Goal: Transaction & Acquisition: Book appointment/travel/reservation

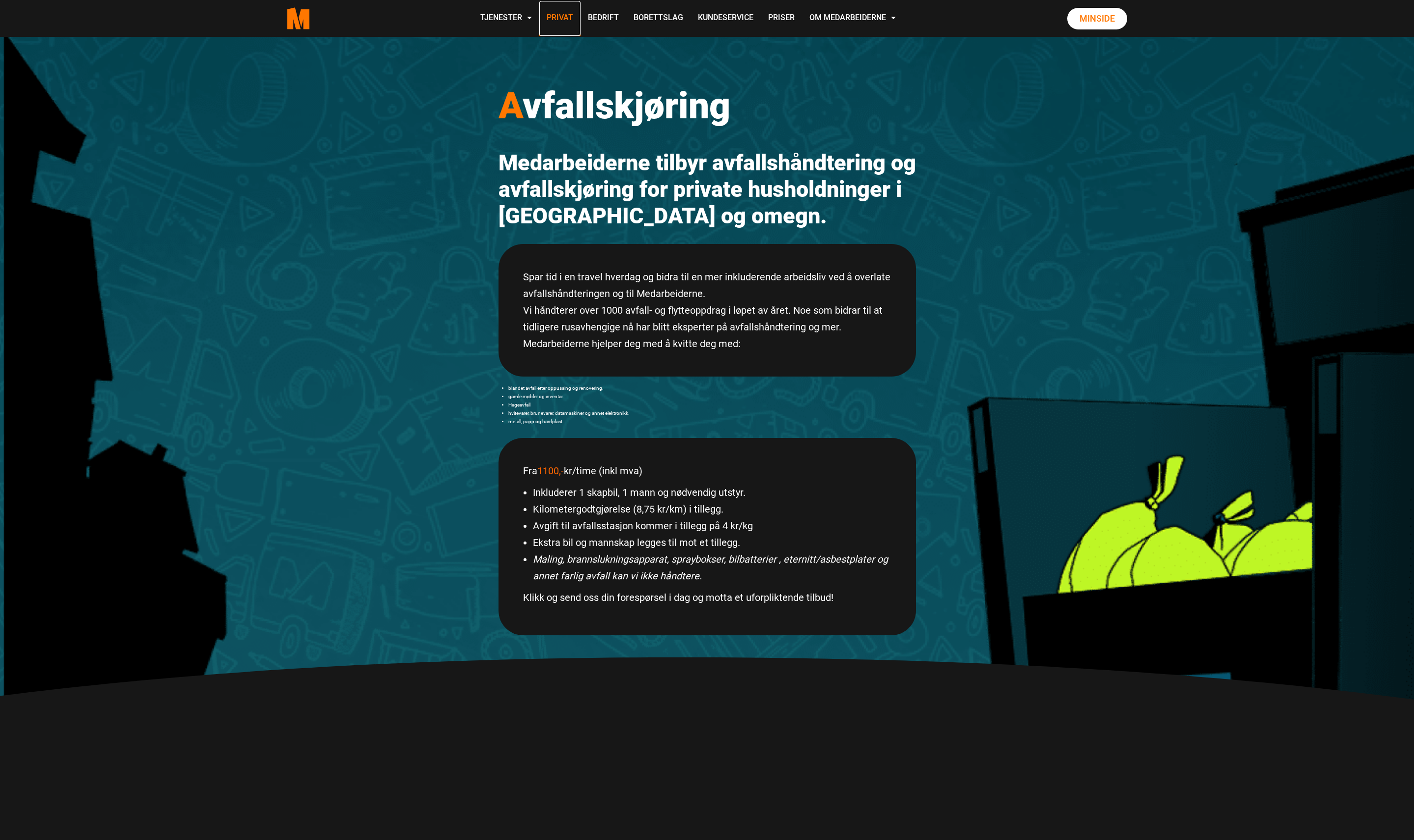
click at [562, 15] on link "Privat" at bounding box center [559, 19] width 41 height 35
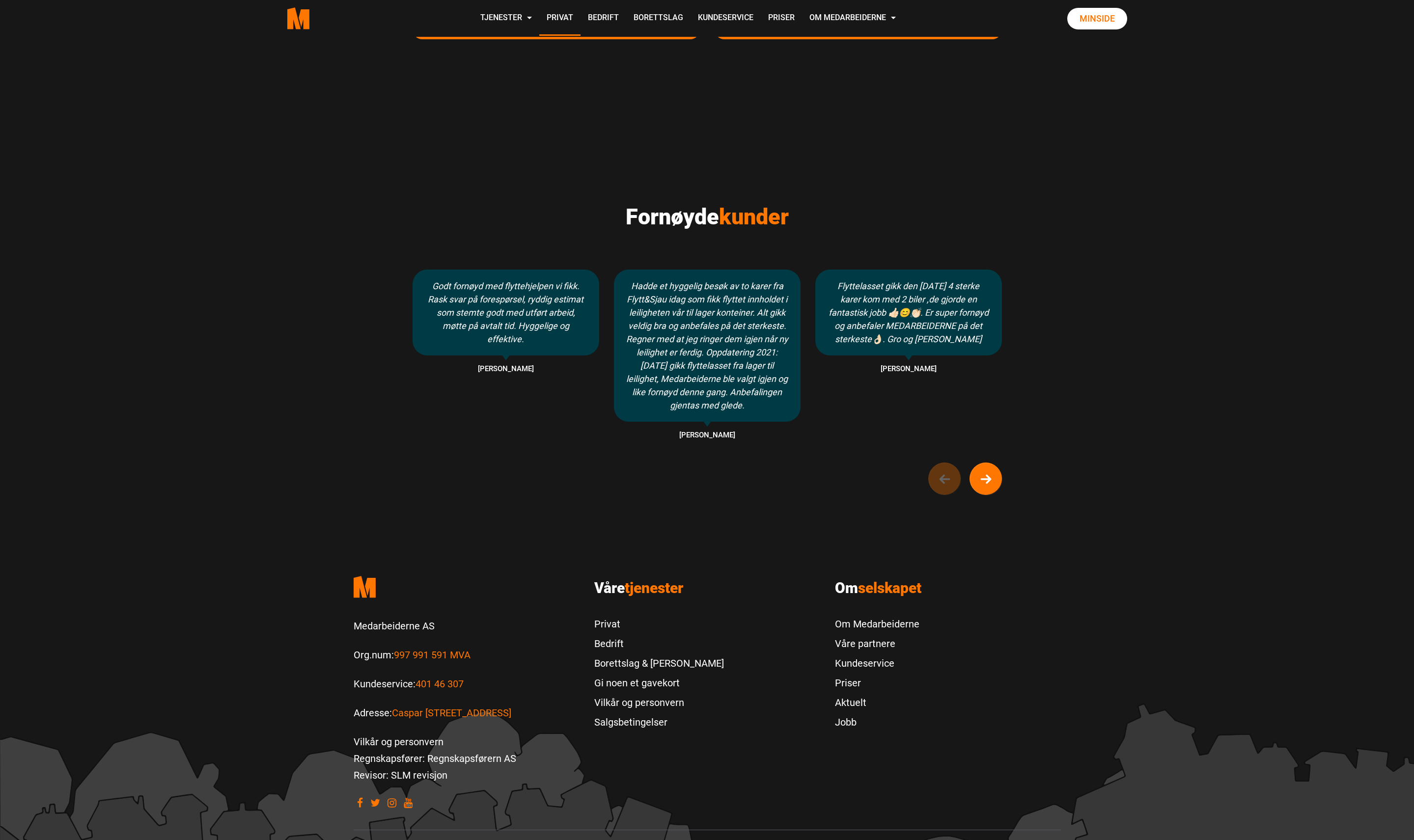
scroll to position [576, 0]
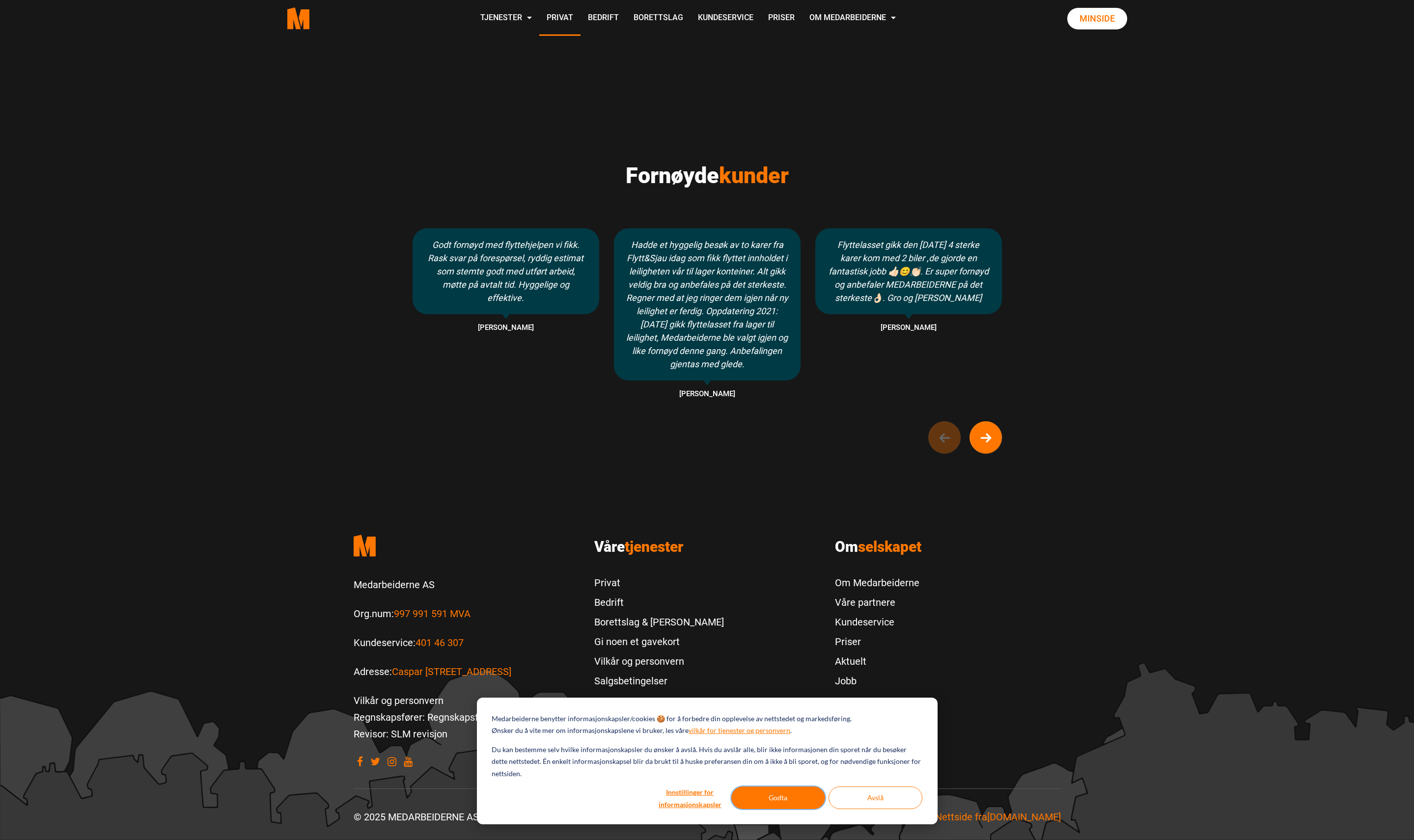
click at [796, 796] on button "Godta" at bounding box center [778, 797] width 94 height 22
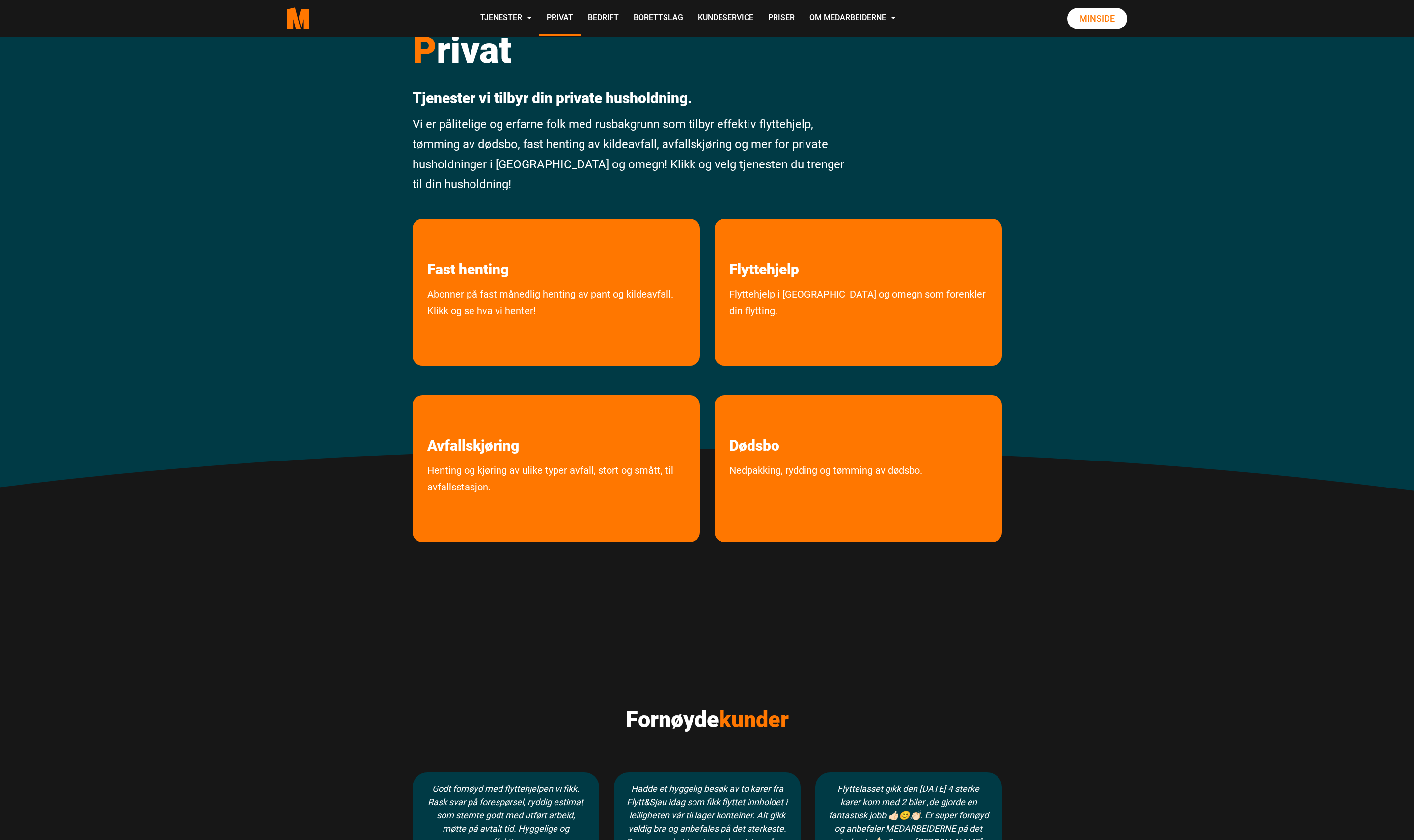
scroll to position [12, 0]
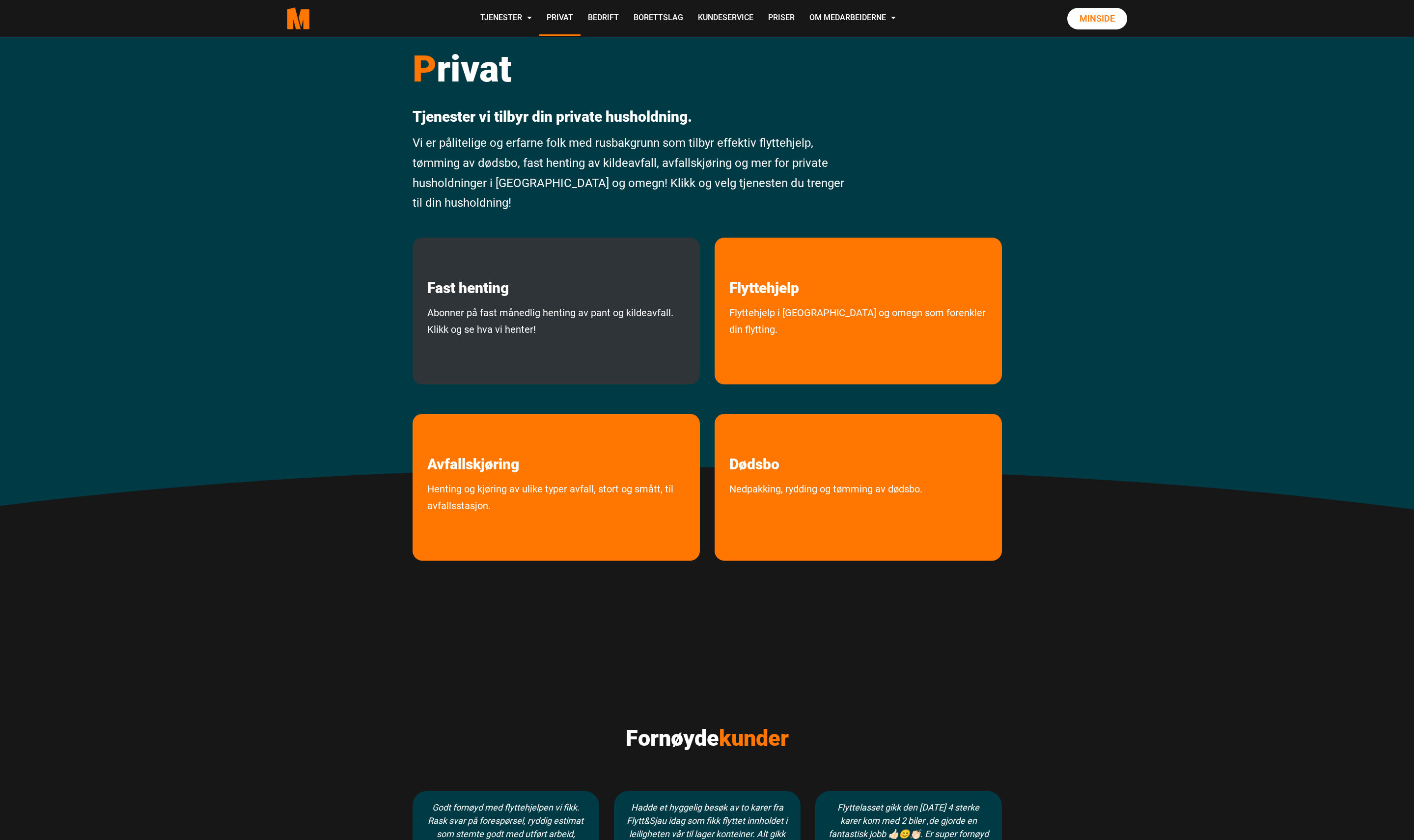
click at [562, 269] on p "Fast henting" at bounding box center [556, 267] width 287 height 59
click at [540, 324] on link "Abonner på fast månedlig henting av pant og kildeavfall. Klikk og se hva vi hen…" at bounding box center [556, 342] width 287 height 75
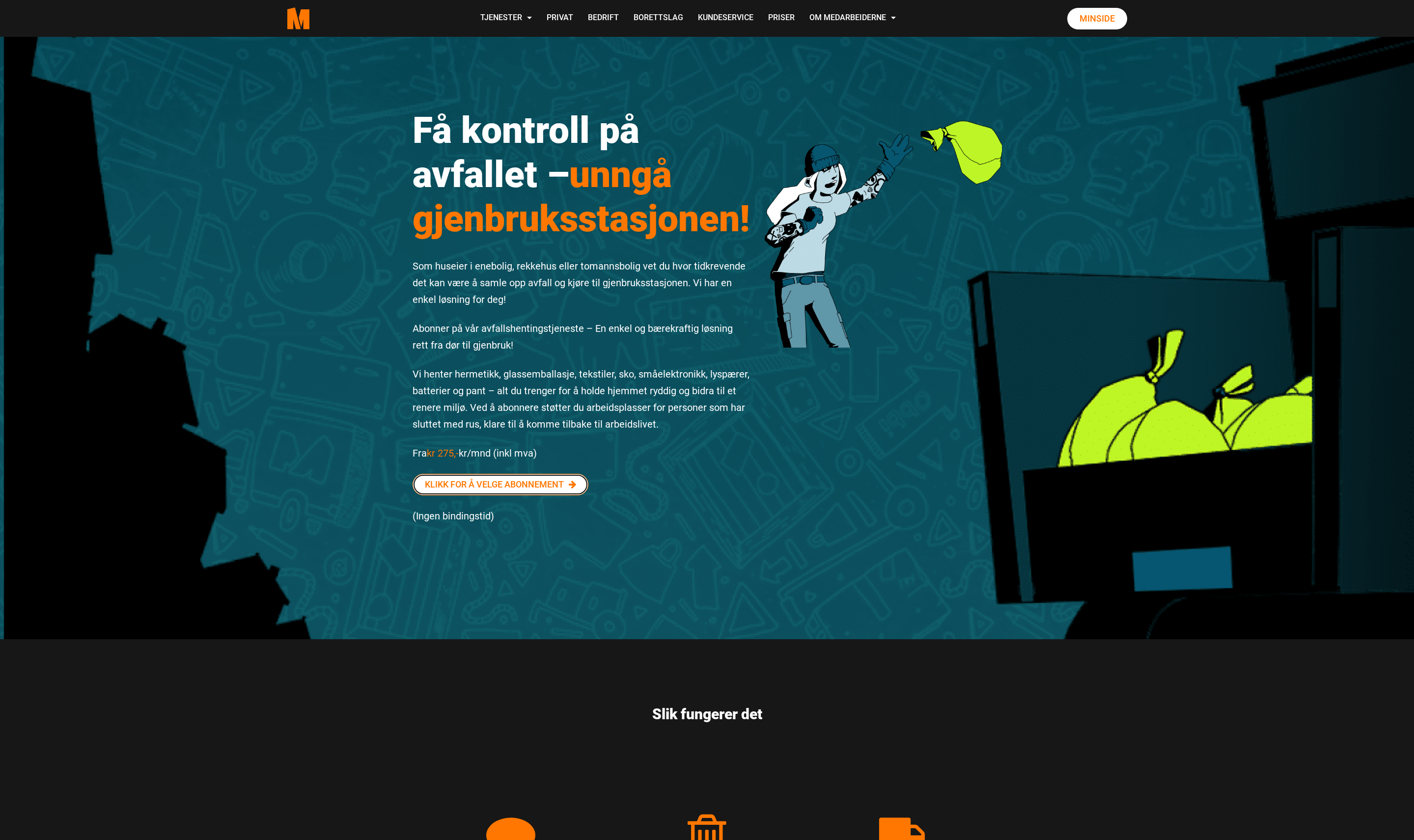
click at [511, 487] on link "Klikk for å velge abonnement" at bounding box center [501, 484] width 176 height 21
click at [569, 16] on link "Privat" at bounding box center [559, 19] width 41 height 35
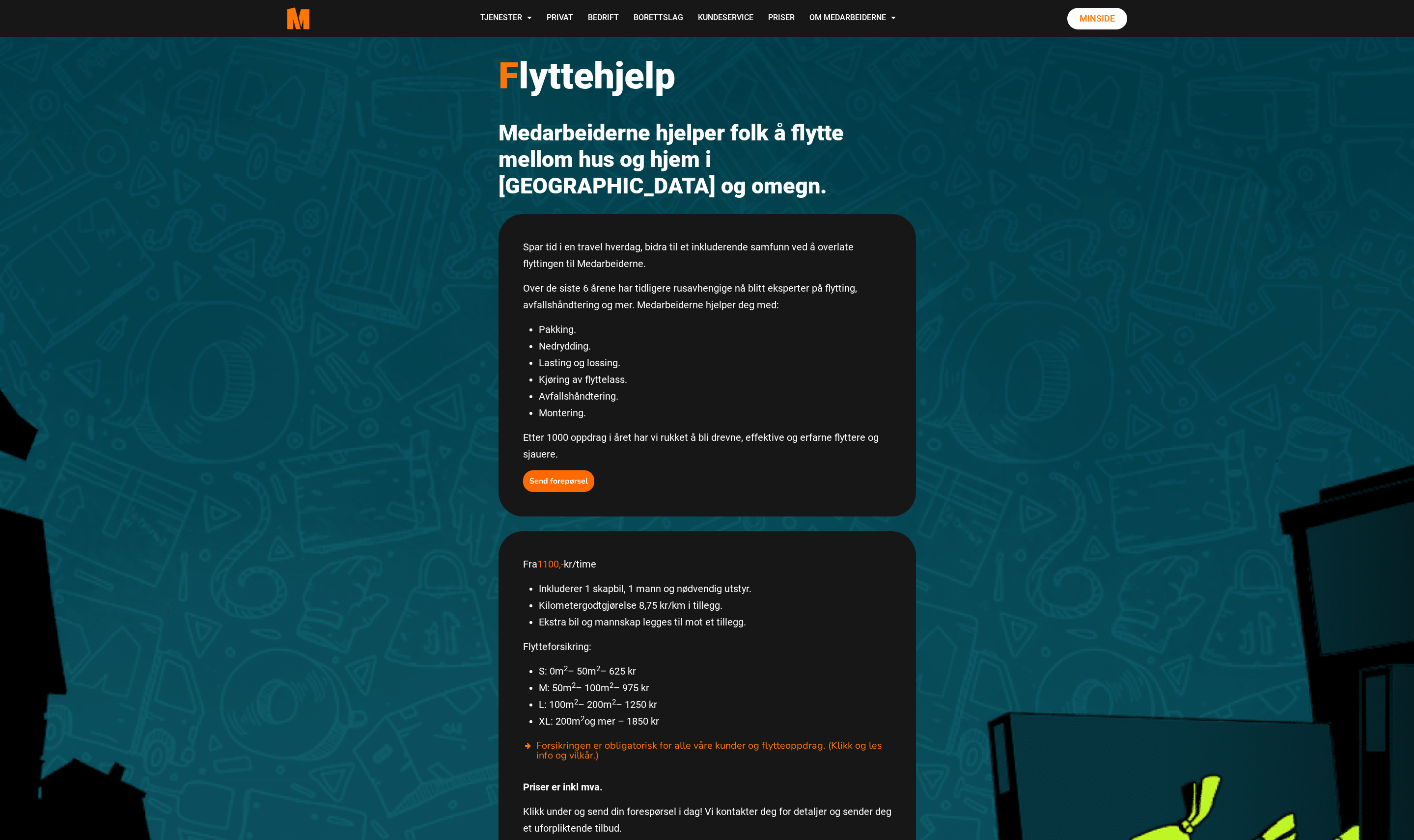
scroll to position [44, 0]
click at [562, 476] on b "Send forepørsel" at bounding box center [559, 482] width 58 height 11
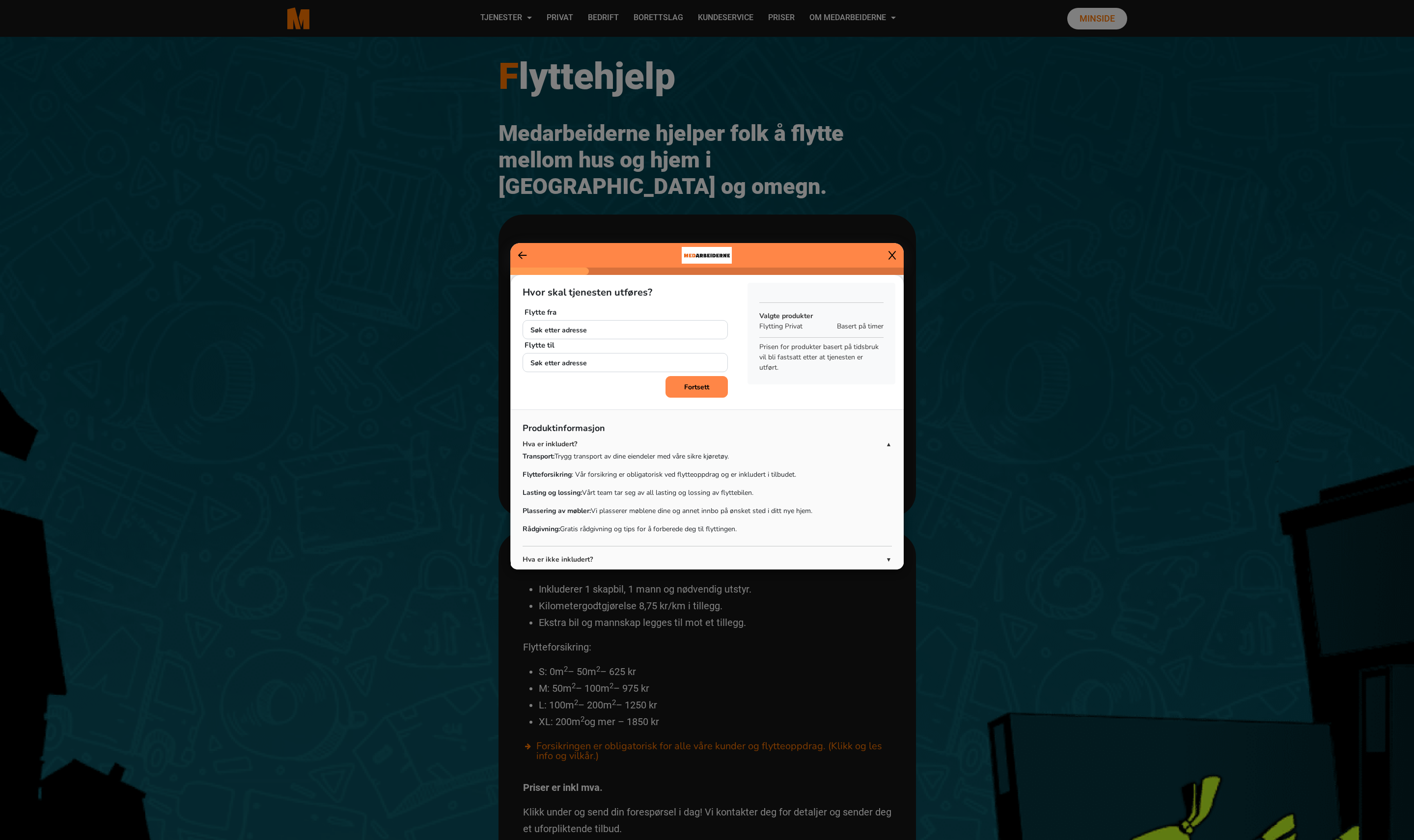
click at [894, 256] on icon at bounding box center [892, 255] width 7 height 10
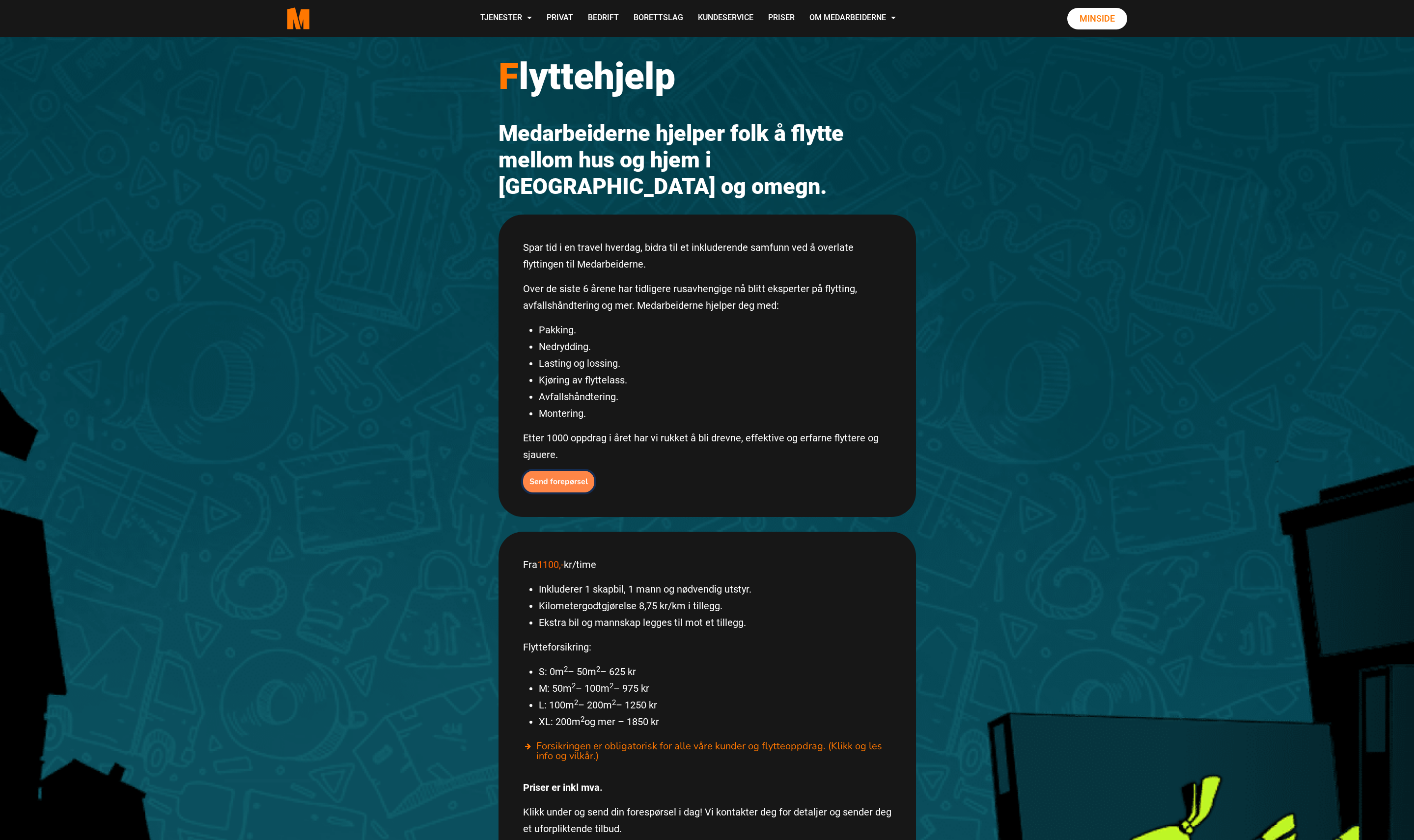
click at [562, 471] on button "Send forepørsel" at bounding box center [559, 481] width 71 height 21
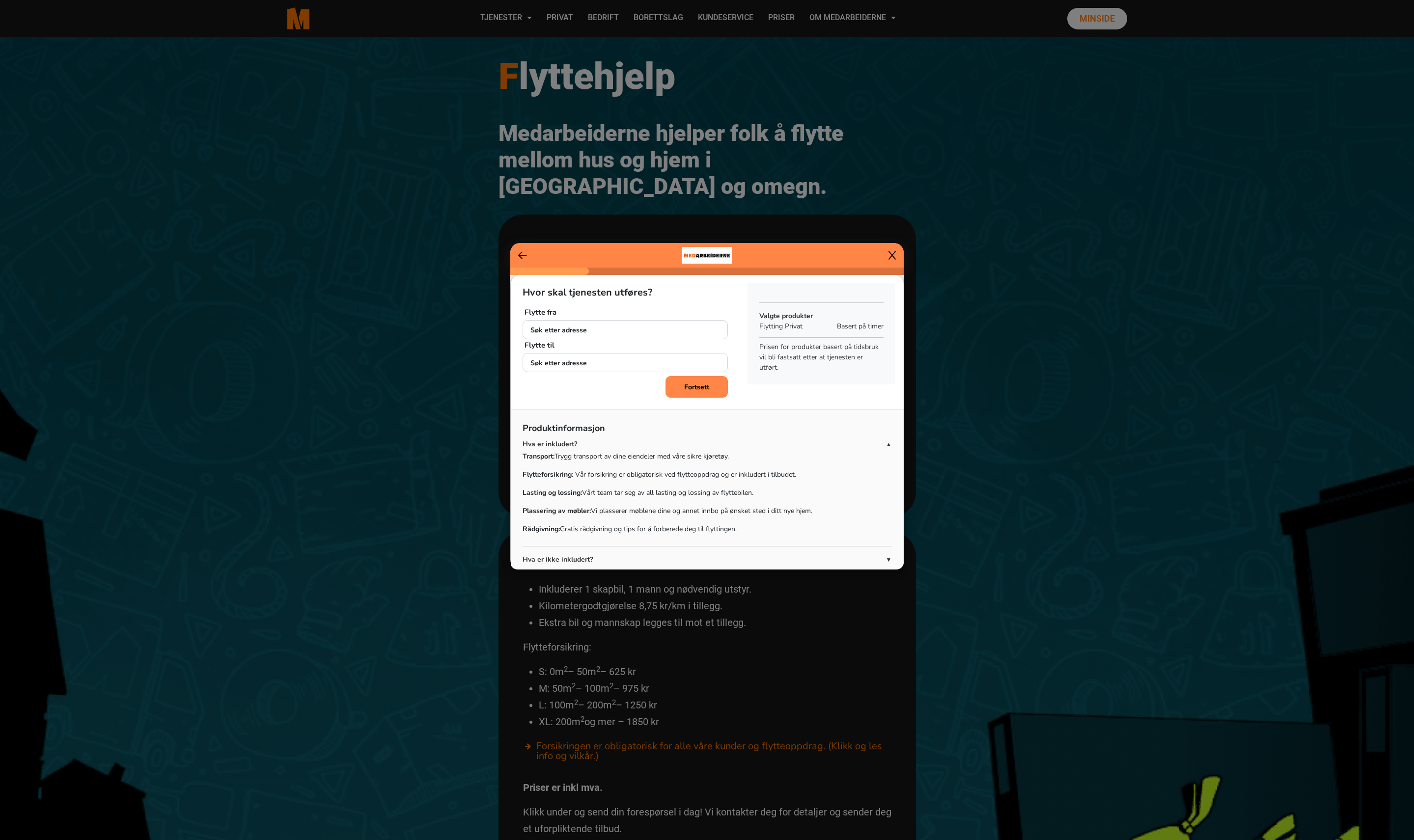
click at [893, 254] on icon at bounding box center [892, 255] width 7 height 9
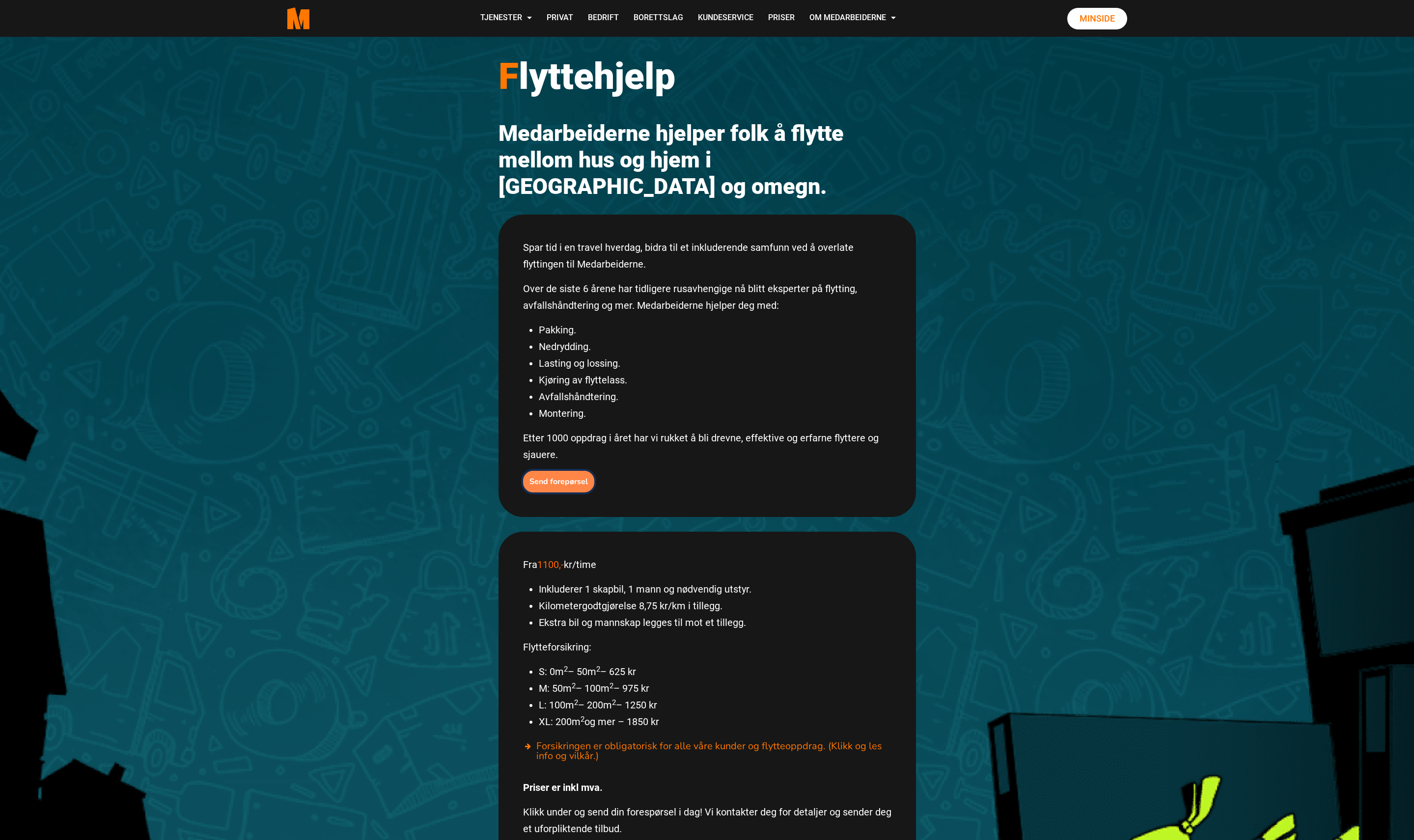
click at [573, 471] on button "Send forepørsel" at bounding box center [559, 481] width 71 height 21
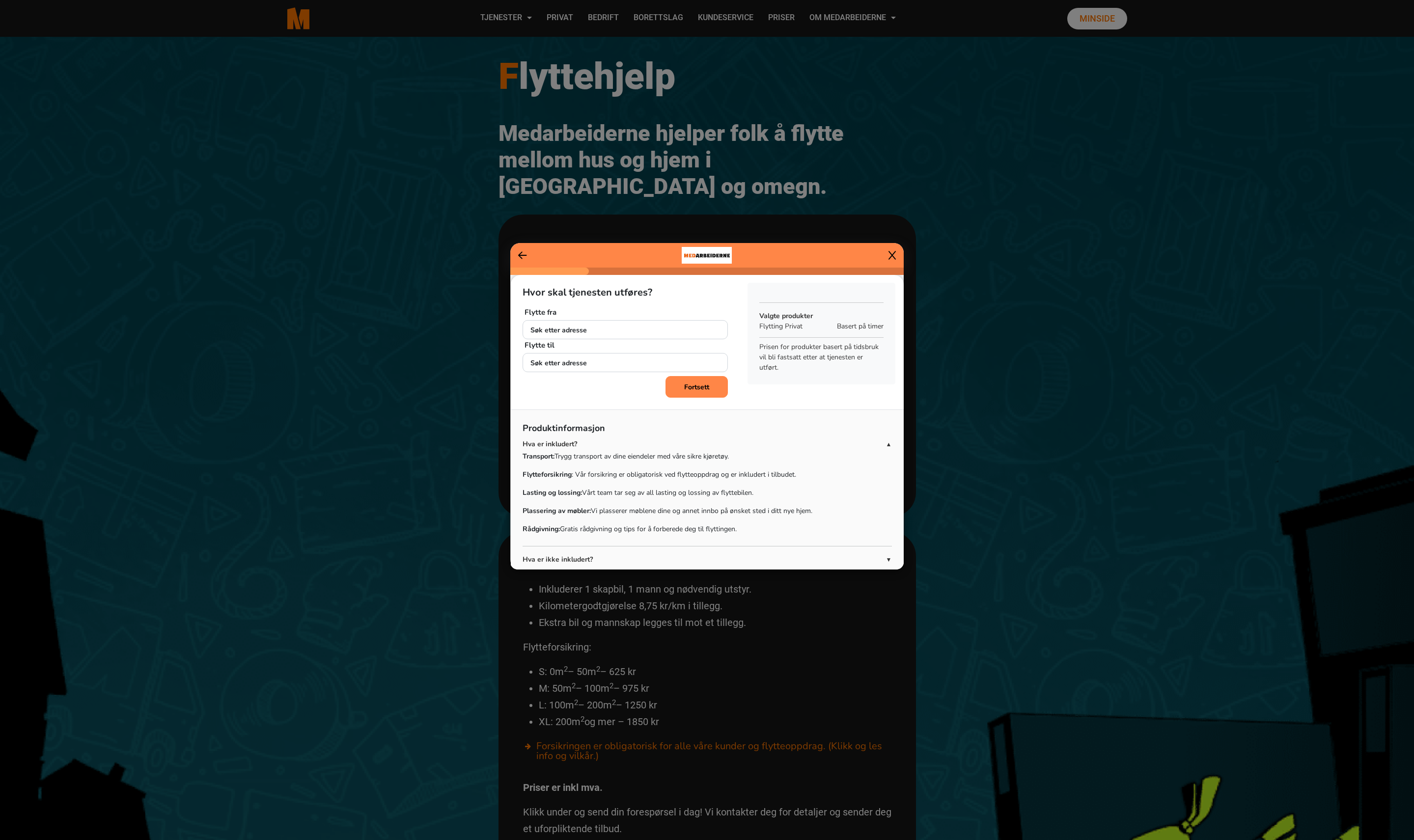
click at [897, 258] on div at bounding box center [707, 255] width 394 height 25
click at [890, 258] on icon at bounding box center [892, 255] width 7 height 10
